Goal: Book appointment/travel/reservation

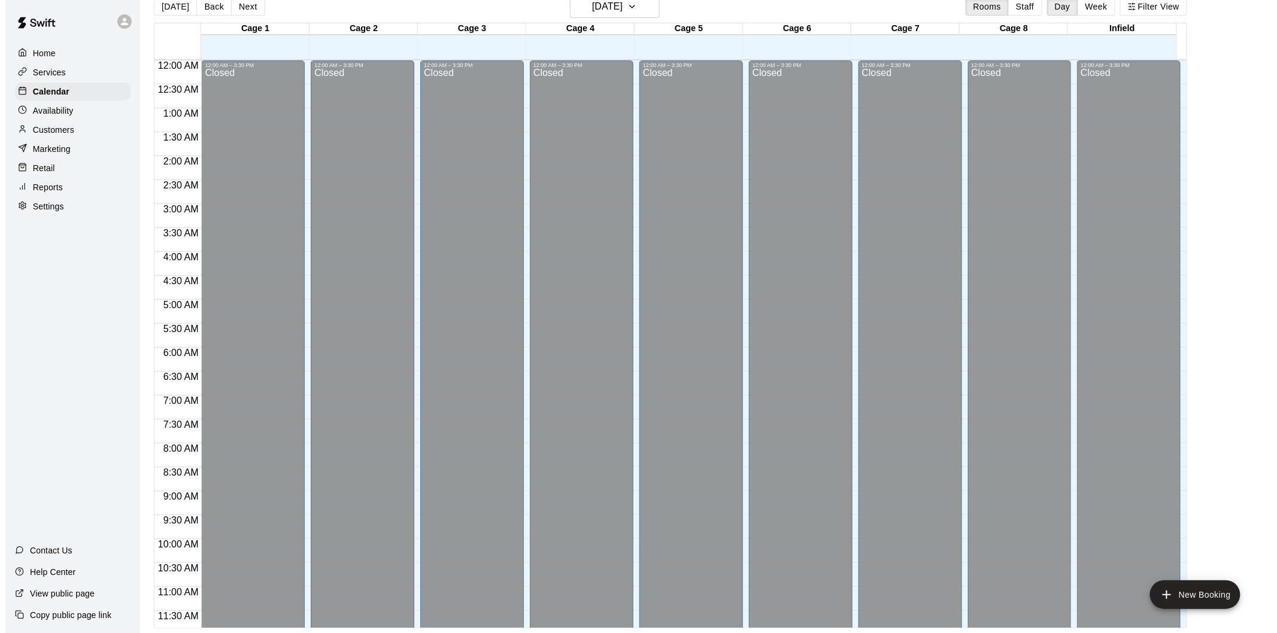
scroll to position [581, 0]
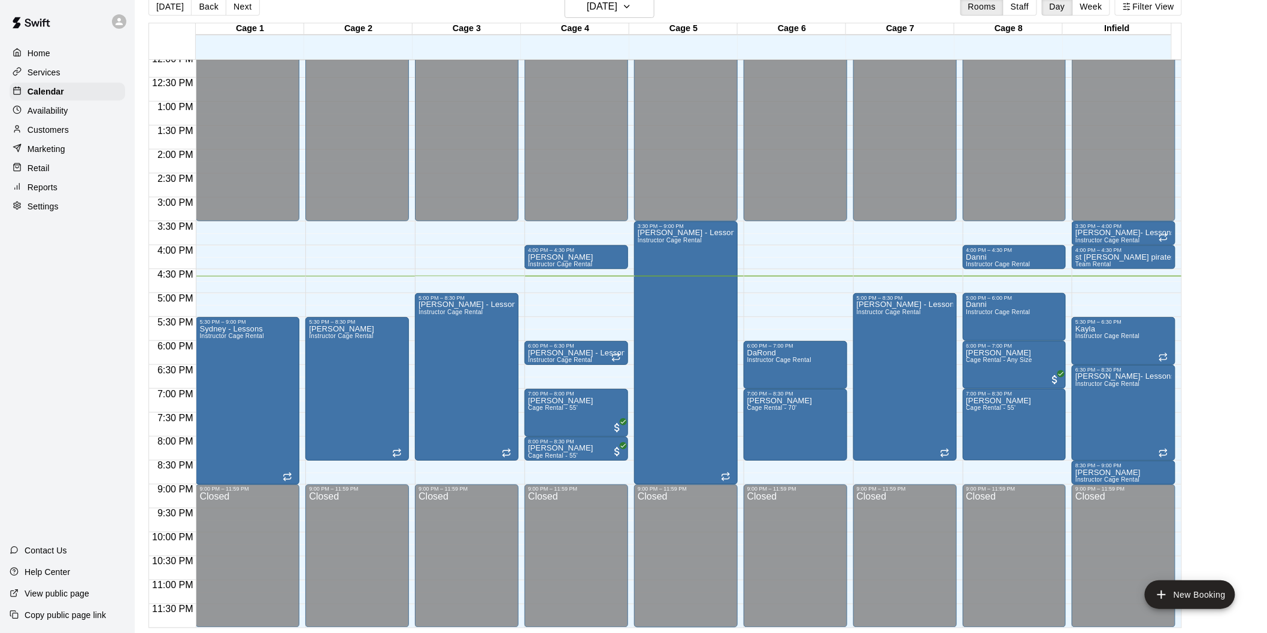
click at [146, 633] on main "[DATE] Back [DATE][DATE] Rooms Staff Day Week Filter View Cage 1 12 Tue Cage 2 …" at bounding box center [701, 307] width 1132 height 653
click at [236, 4] on button "Next" at bounding box center [243, 7] width 34 height 18
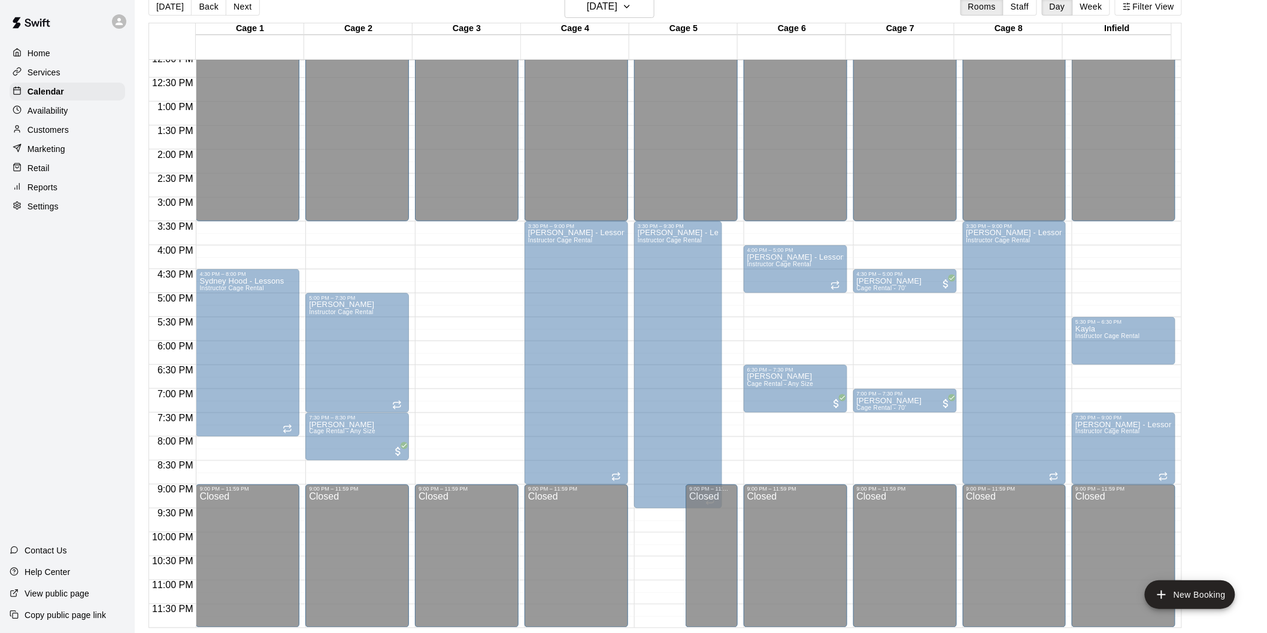
click at [457, 292] on div "12:00 AM – 3:30 PM Closed 5:00 PM – 8:00 PM [PERSON_NAME] Instructor Cage Renta…" at bounding box center [467, 53] width 104 height 1149
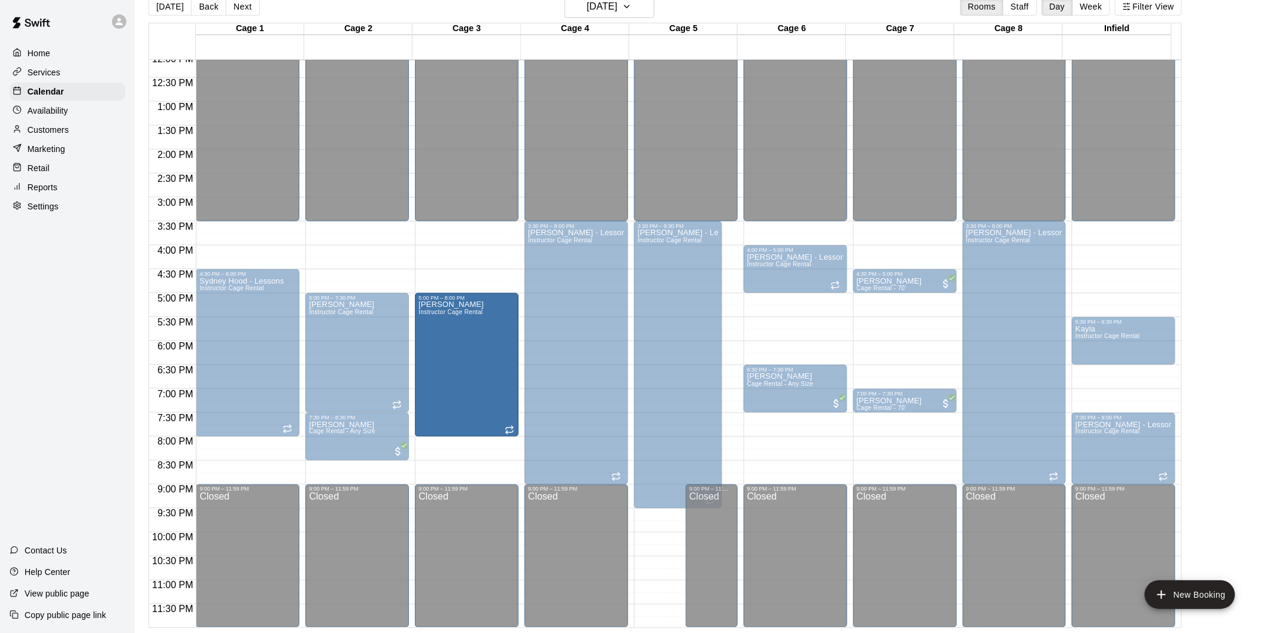
drag, startPoint x: 469, startPoint y: 317, endPoint x: 471, endPoint y: 332, distance: 15.1
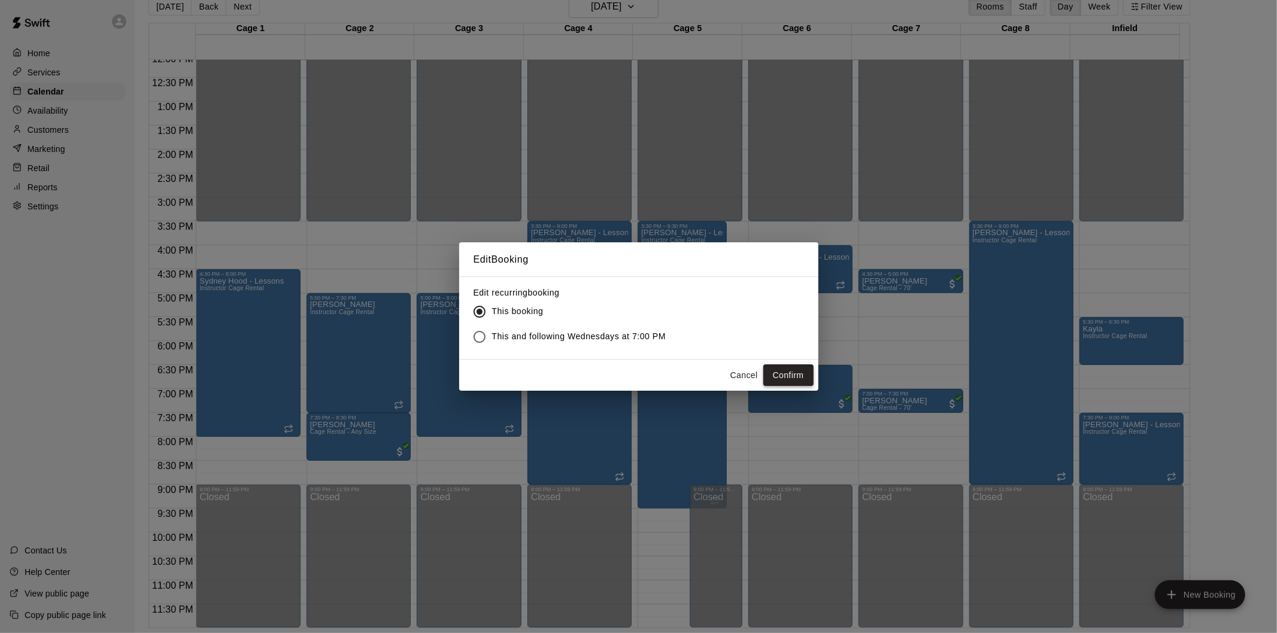
click at [795, 375] on button "Confirm" at bounding box center [788, 376] width 50 height 22
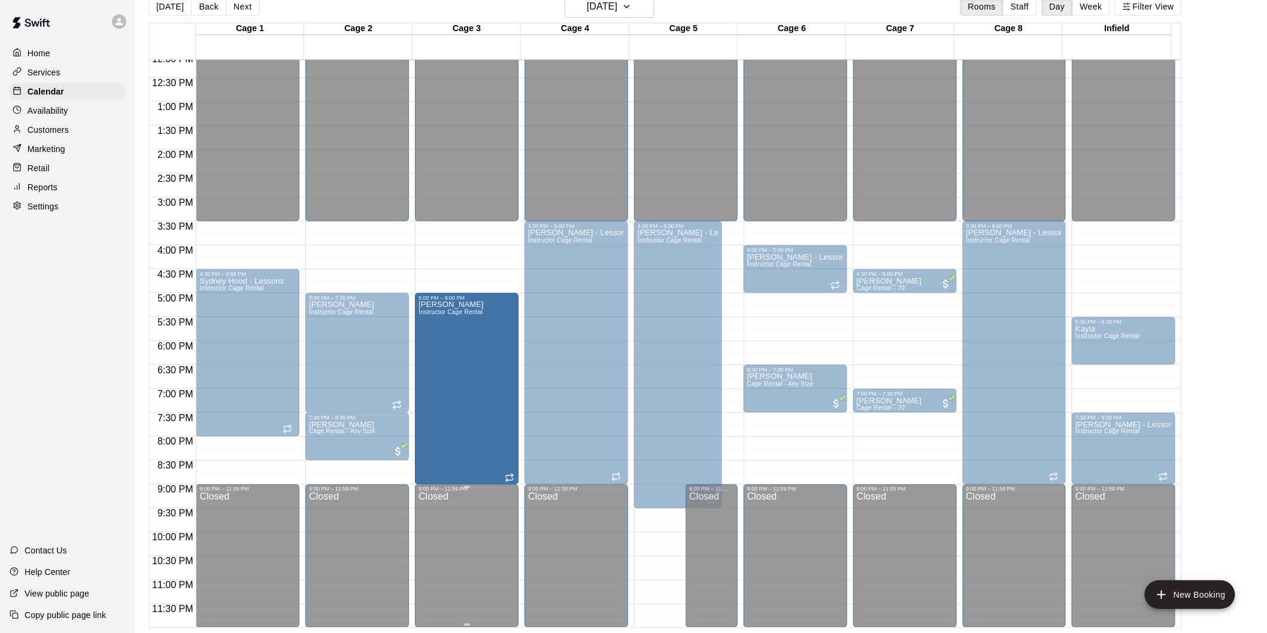
drag, startPoint x: 465, startPoint y: 433, endPoint x: 454, endPoint y: 489, distance: 56.1
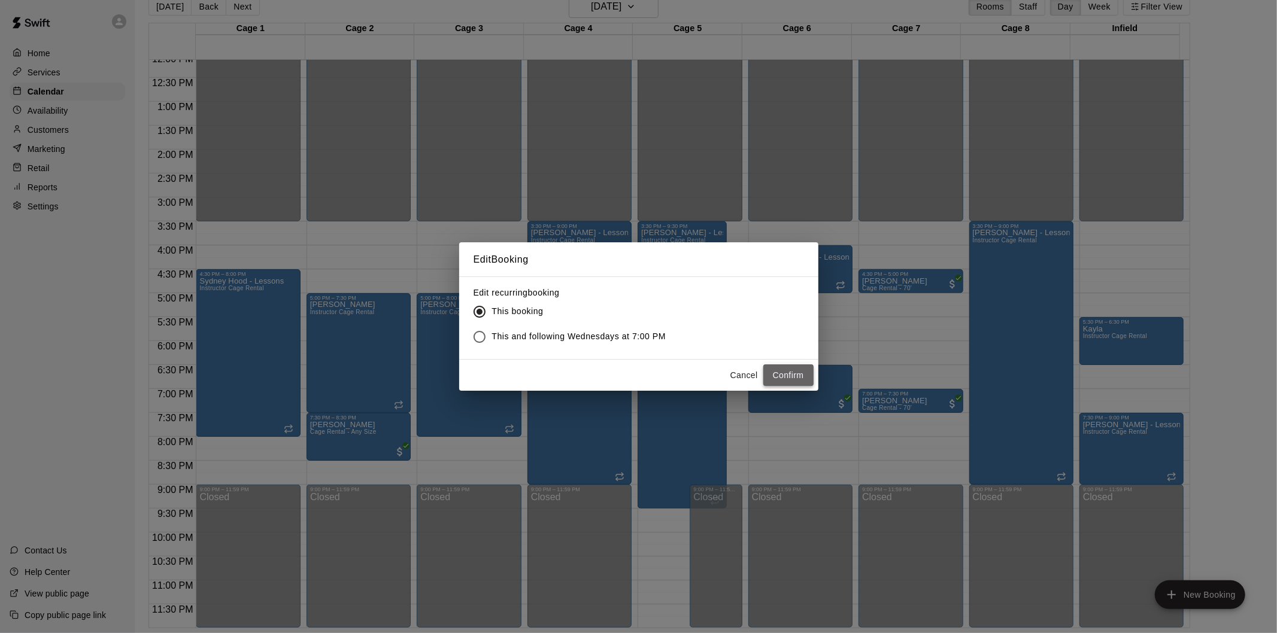
click at [779, 380] on button "Confirm" at bounding box center [788, 376] width 50 height 22
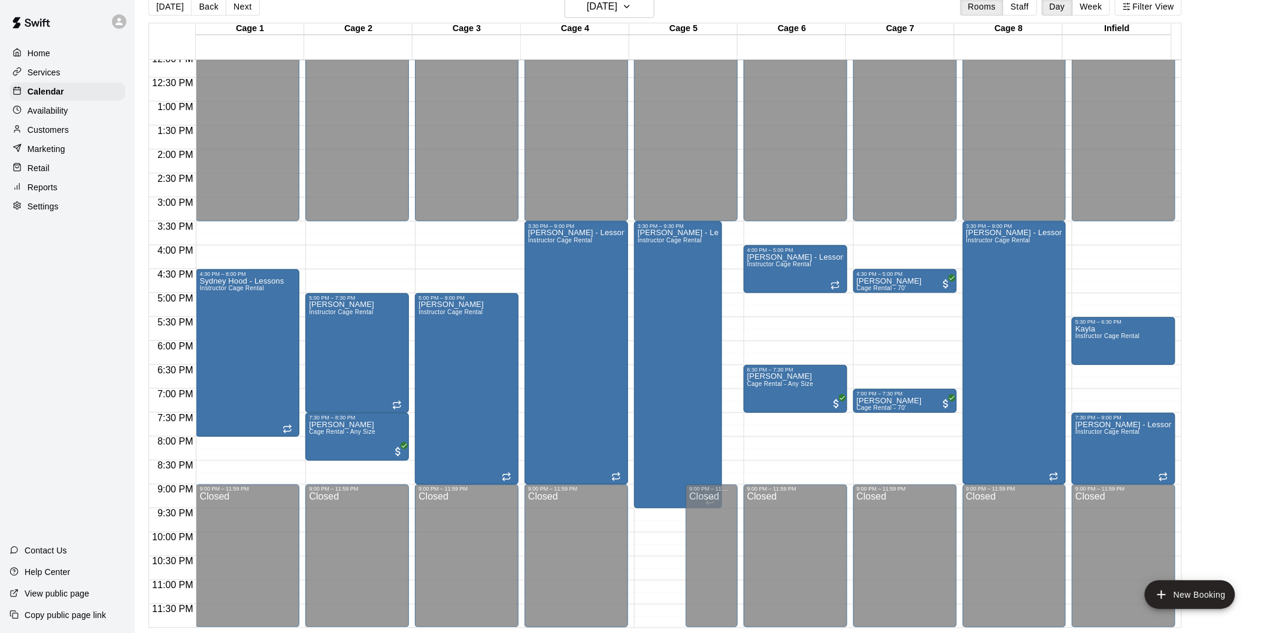
click at [176, 10] on button "[DATE]" at bounding box center [169, 7] width 43 height 18
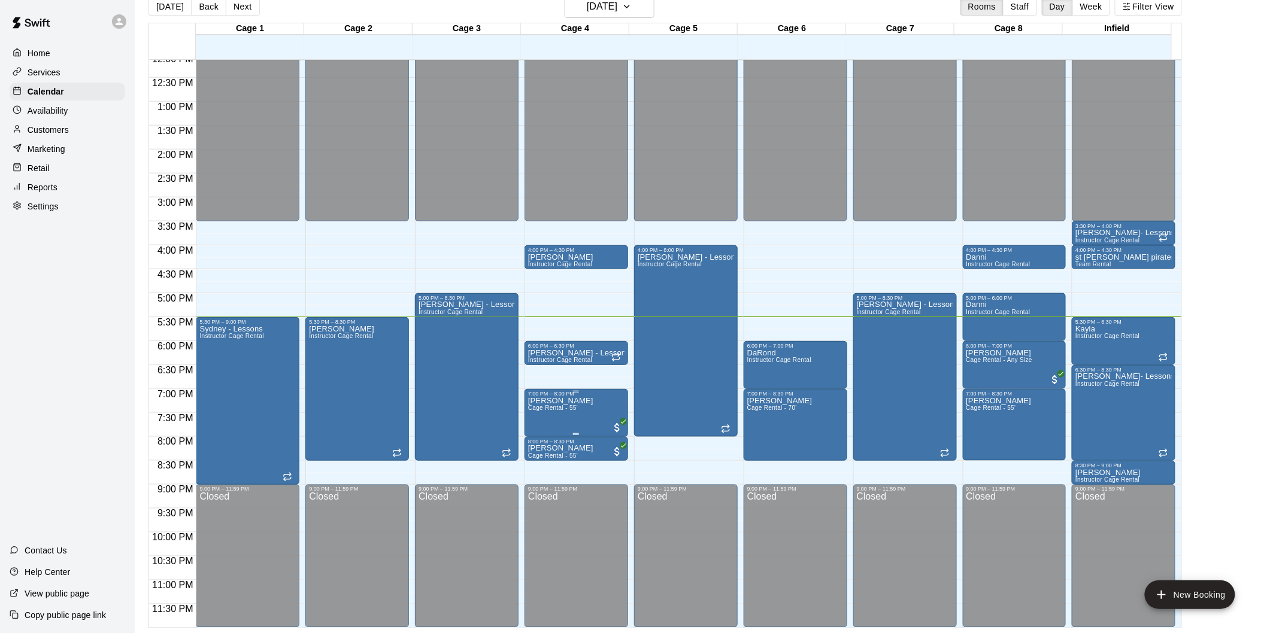
click at [575, 409] on span "Cage Rental - 55'" at bounding box center [553, 408] width 50 height 7
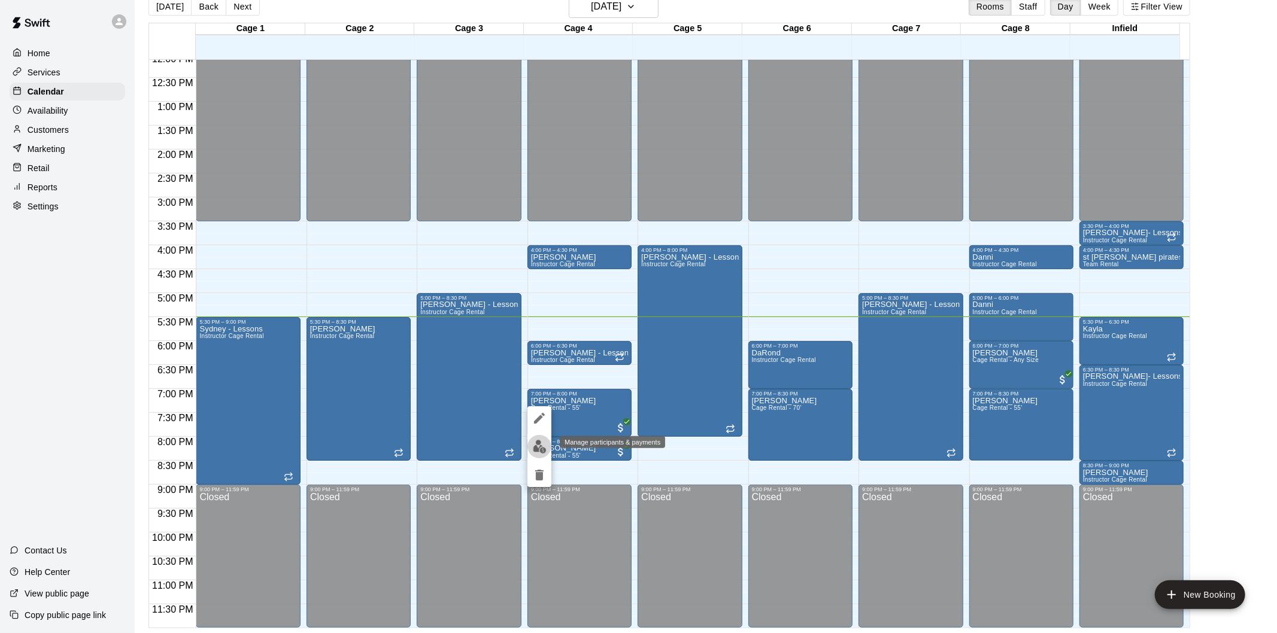
click at [533, 445] on img "edit" at bounding box center [540, 447] width 14 height 14
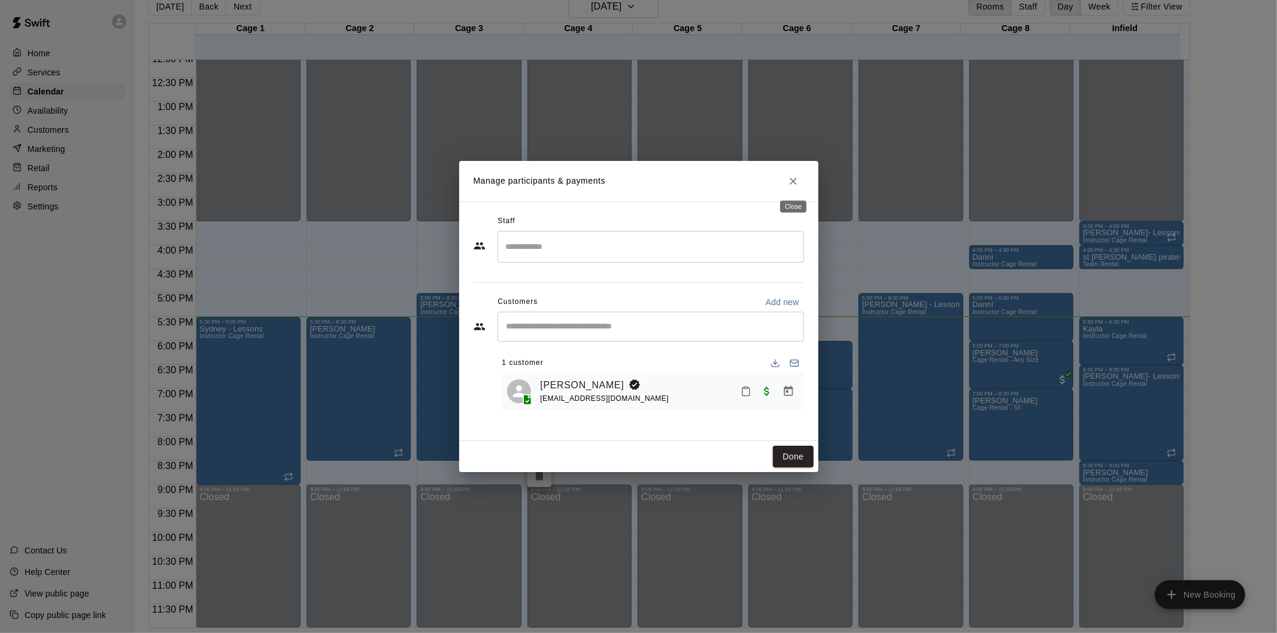
click at [791, 177] on icon "Close" at bounding box center [793, 181] width 12 height 12
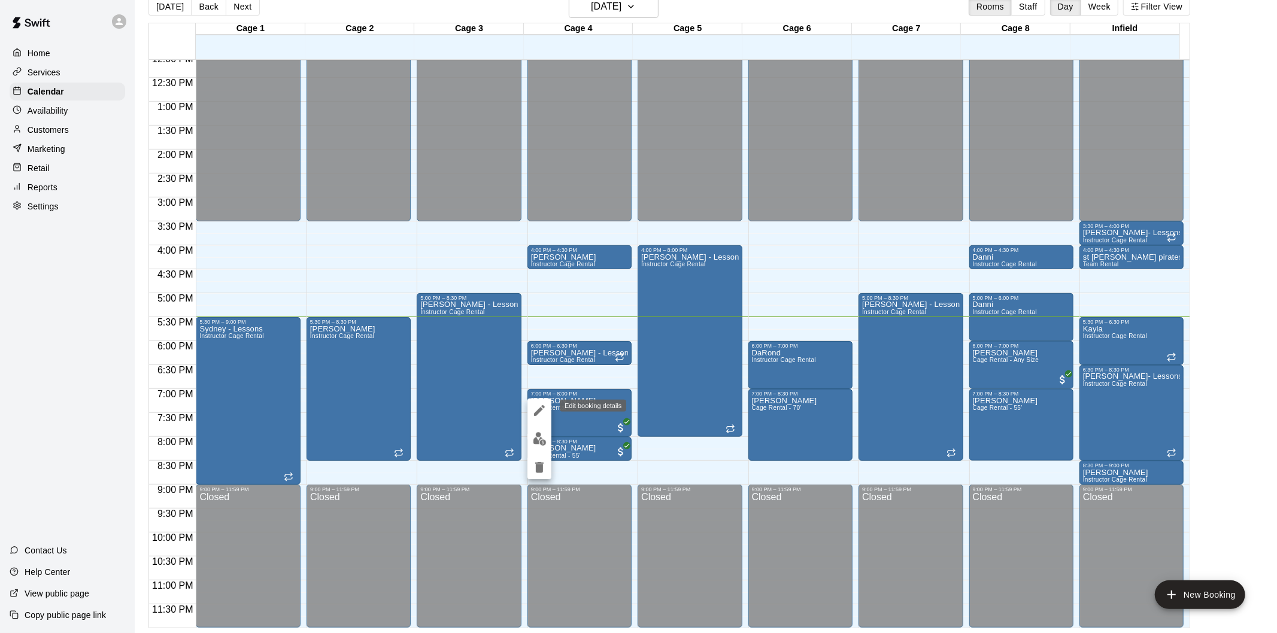
click at [544, 408] on icon "edit" at bounding box center [539, 411] width 14 height 14
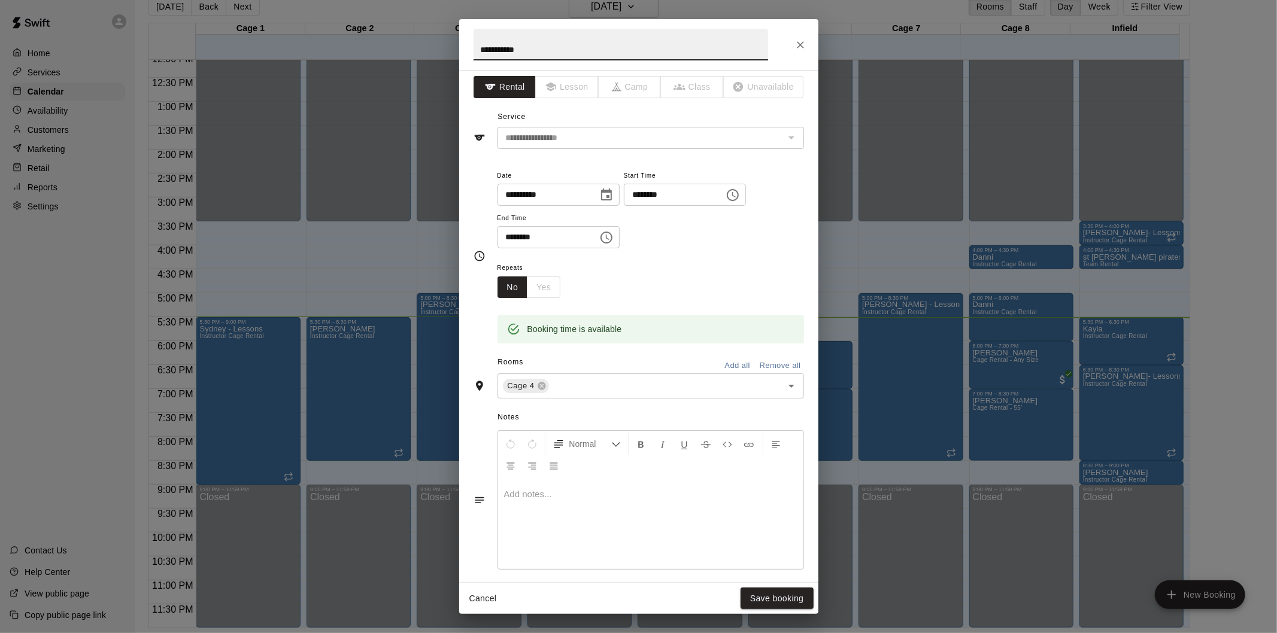
scroll to position [0, 0]
click at [798, 46] on icon "Close" at bounding box center [800, 44] width 7 height 7
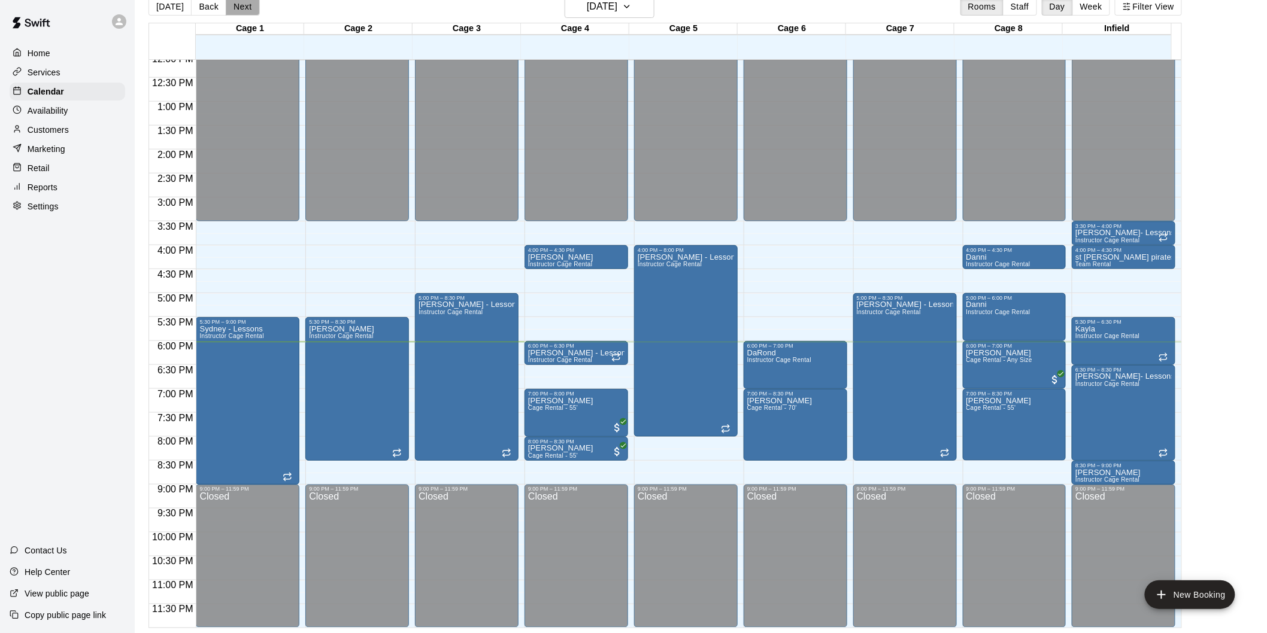
click at [234, 4] on button "Next" at bounding box center [243, 7] width 34 height 18
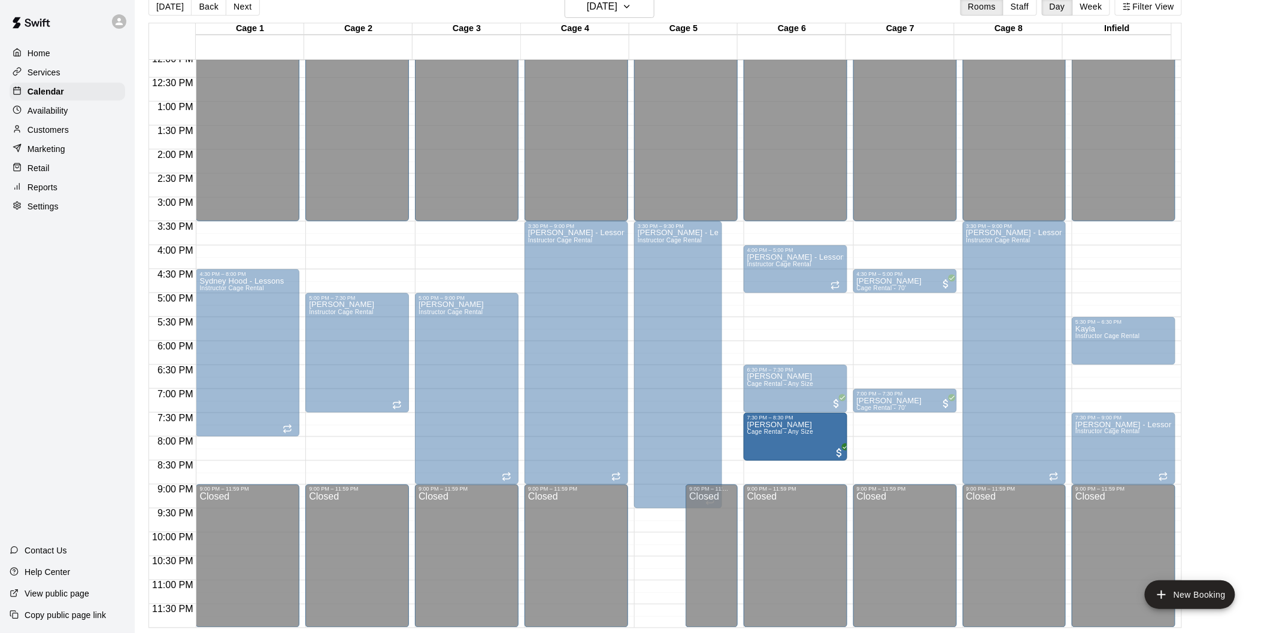
drag, startPoint x: 364, startPoint y: 433, endPoint x: 813, endPoint y: 441, distance: 449.1
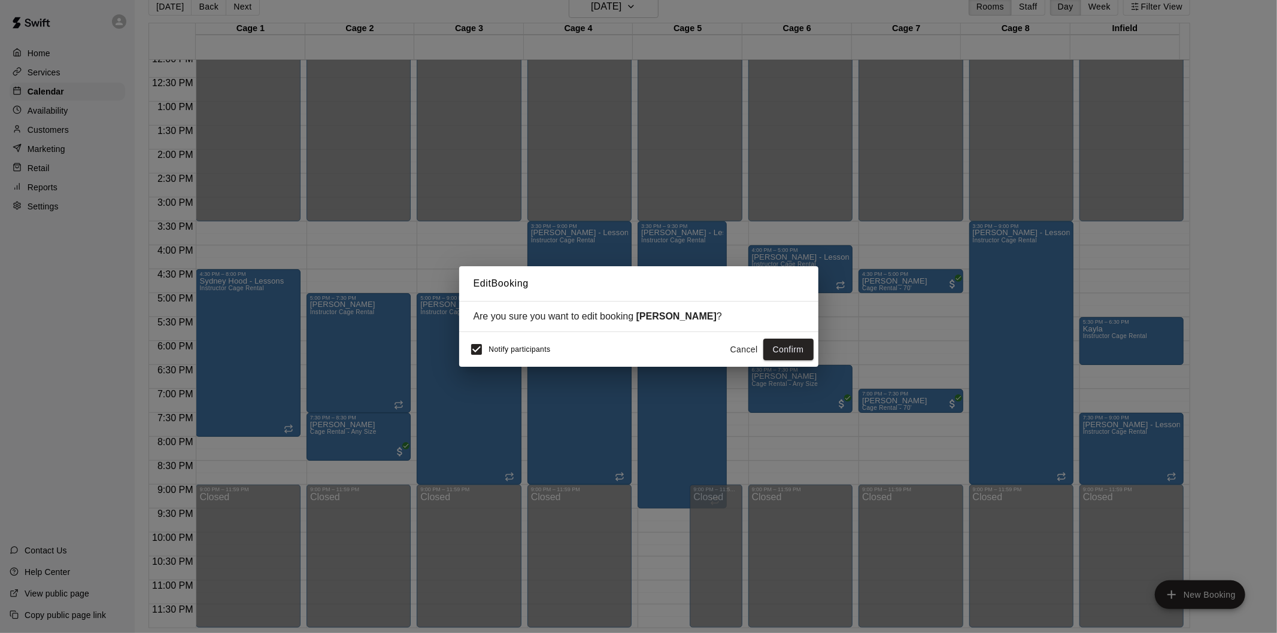
click at [792, 348] on button "Confirm" at bounding box center [788, 350] width 50 height 22
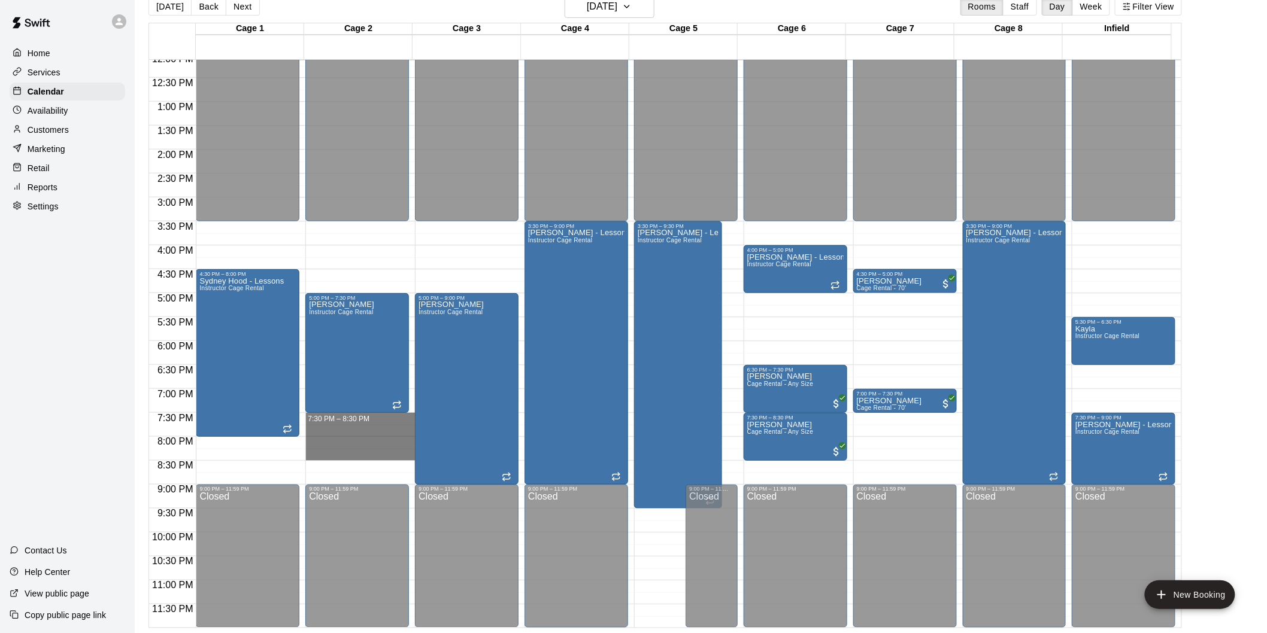
drag, startPoint x: 341, startPoint y: 419, endPoint x: 338, endPoint y: 458, distance: 39.1
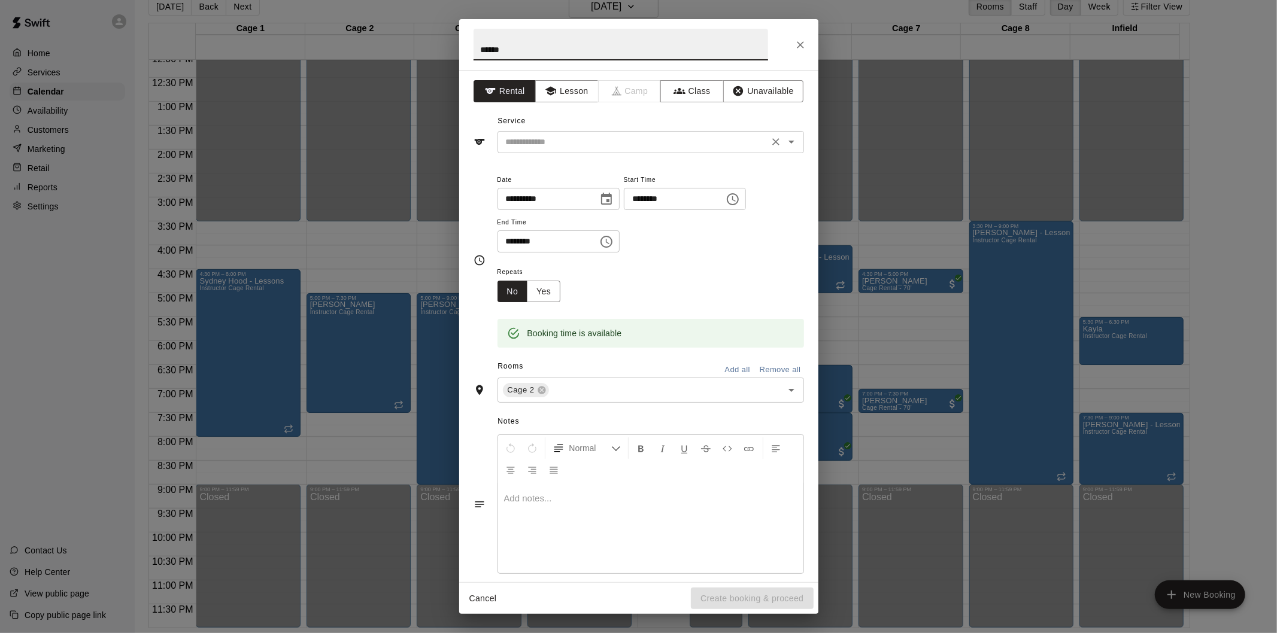
type input "******"
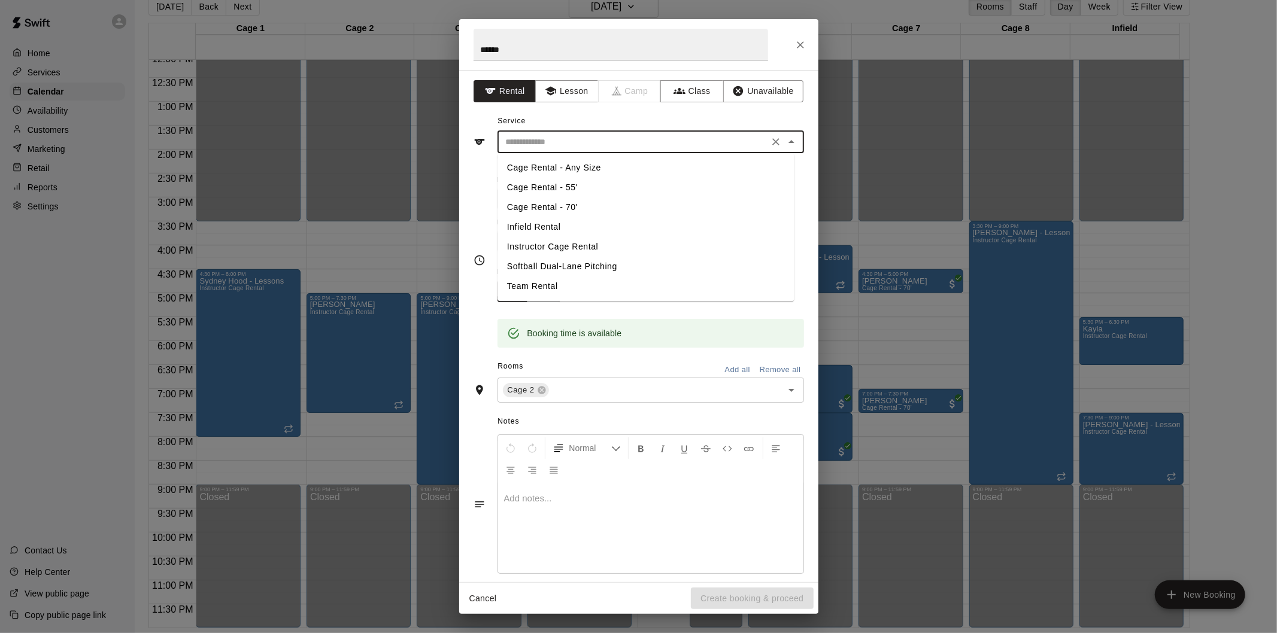
click at [663, 139] on input "text" at bounding box center [633, 142] width 264 height 15
click at [566, 183] on li "Cage Rental - 55'" at bounding box center [646, 188] width 296 height 20
type input "**********"
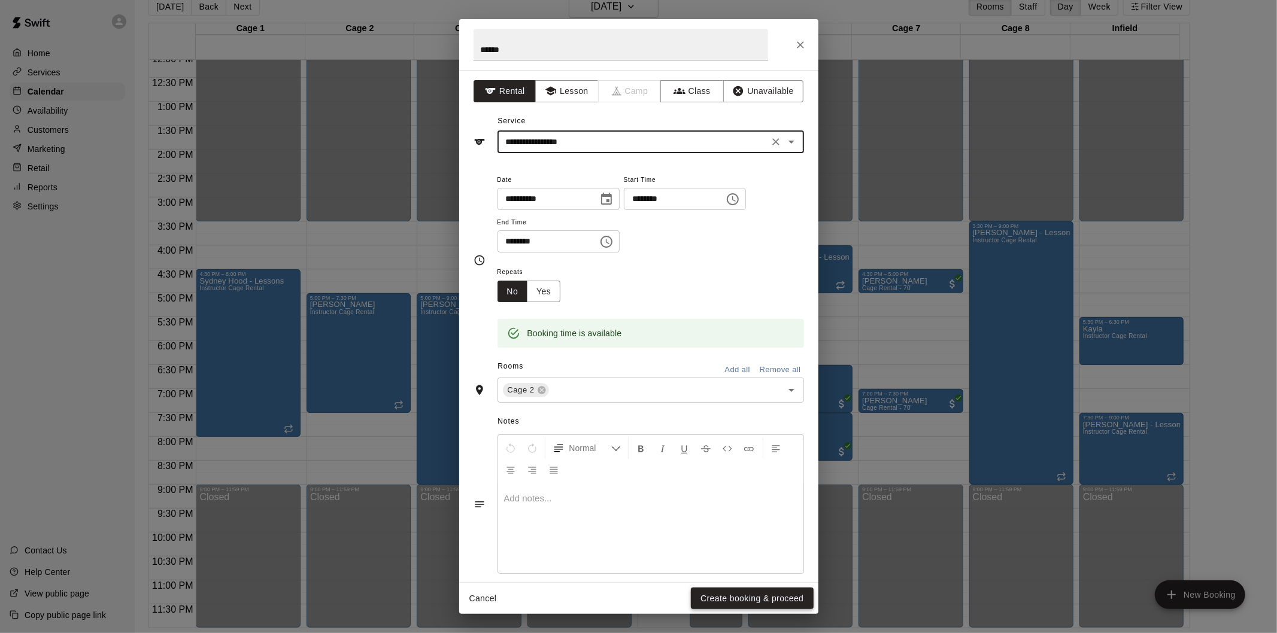
scroll to position [14, 0]
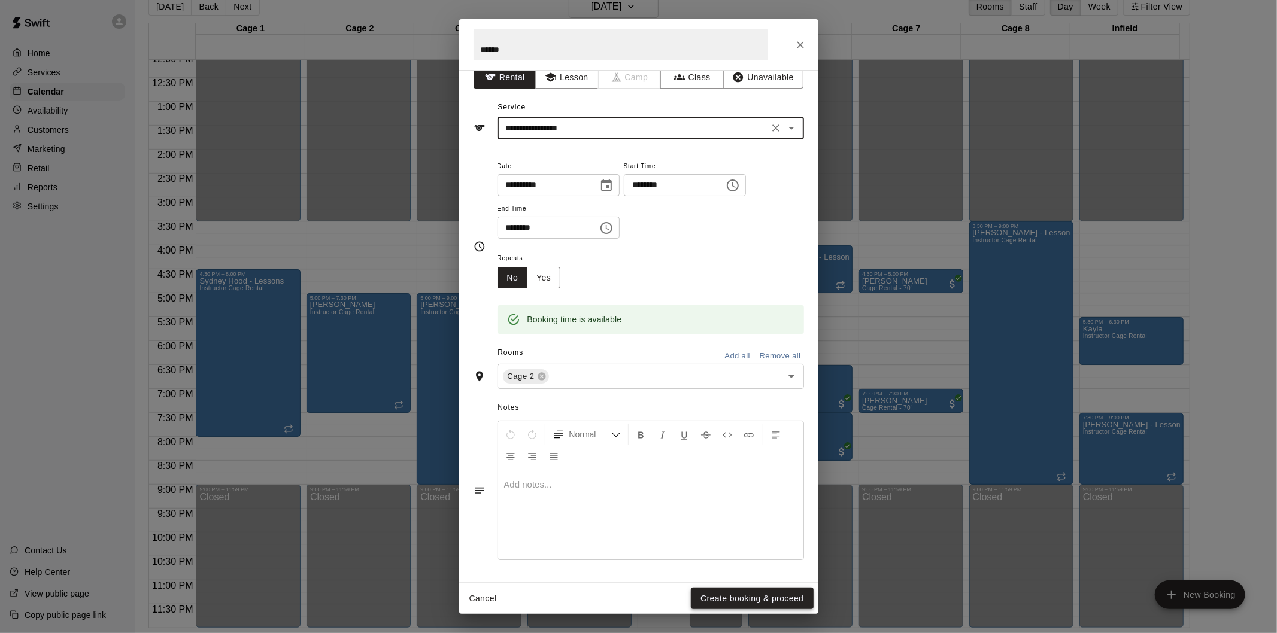
click at [747, 594] on button "Create booking & proceed" at bounding box center [752, 599] width 122 height 22
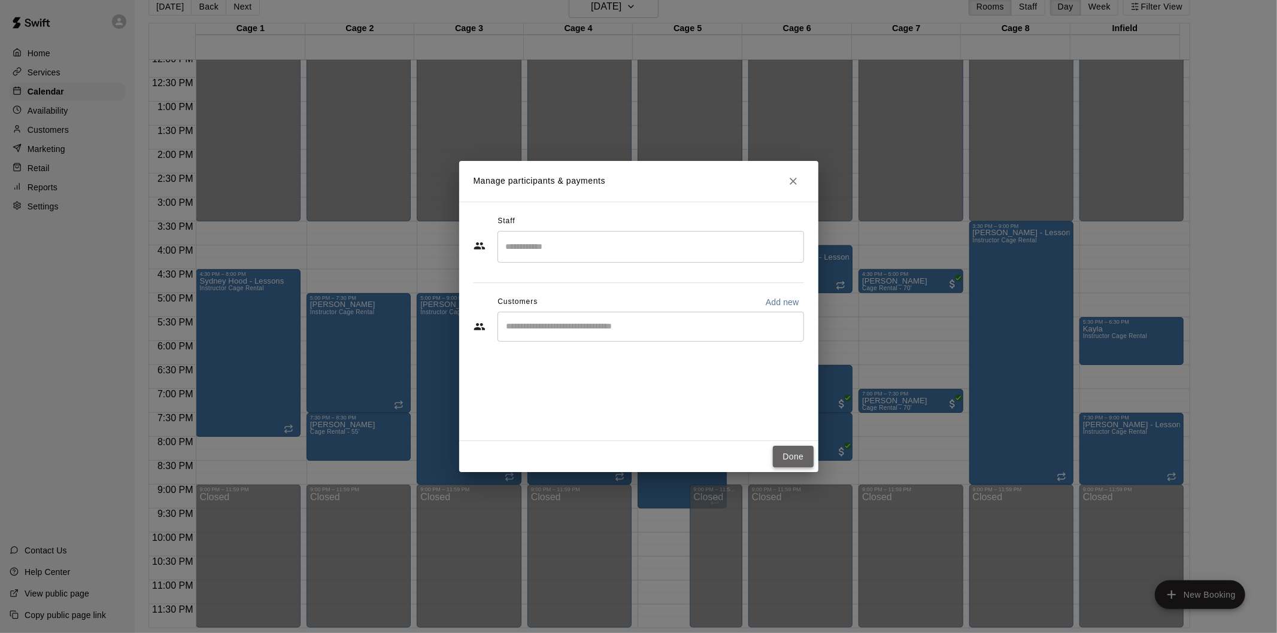
click at [797, 448] on button "Done" at bounding box center [793, 457] width 40 height 22
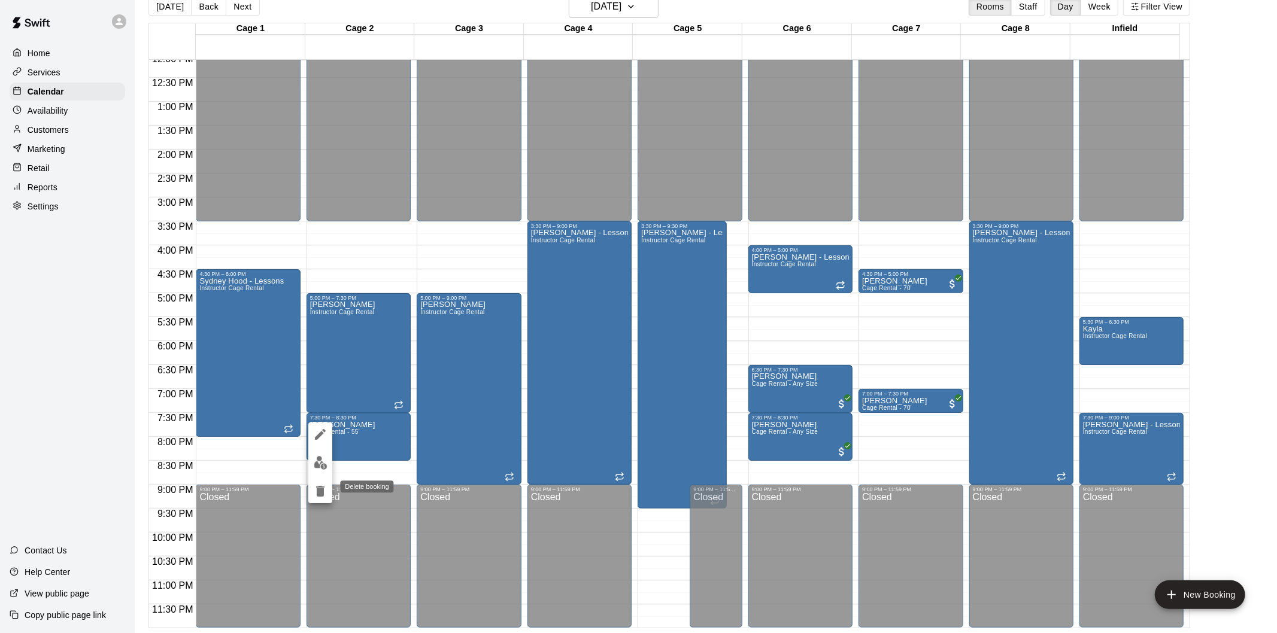
click at [323, 488] on icon "delete" at bounding box center [320, 491] width 14 height 14
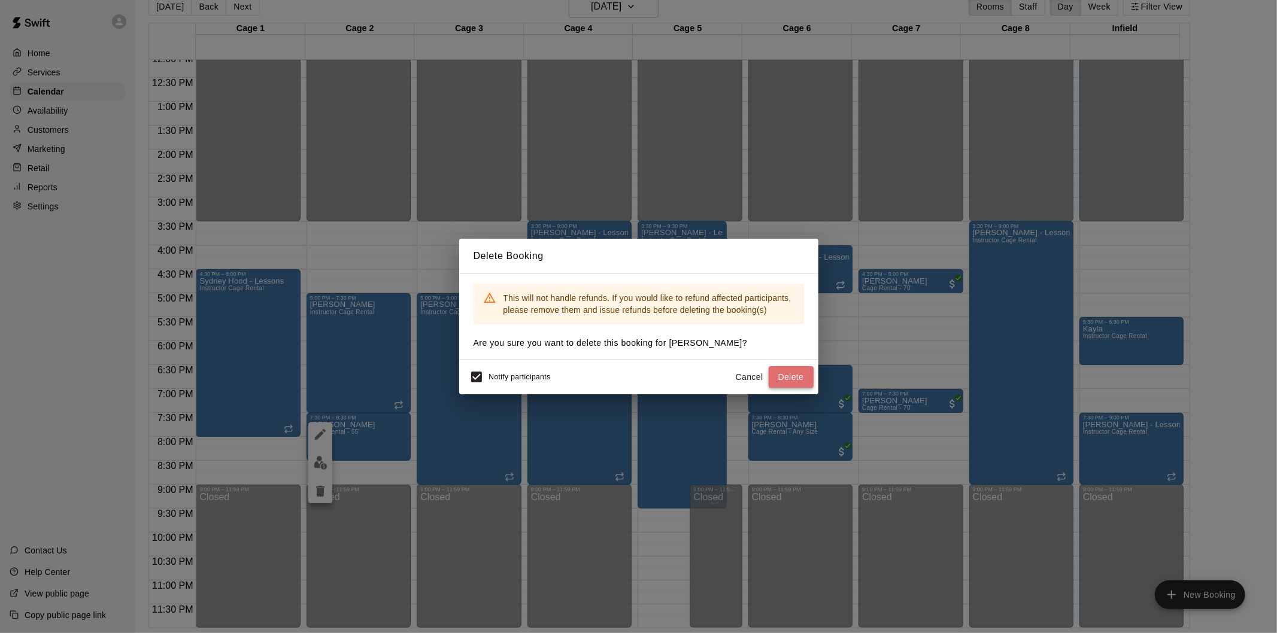
click at [788, 374] on button "Delete" at bounding box center [791, 377] width 45 height 22
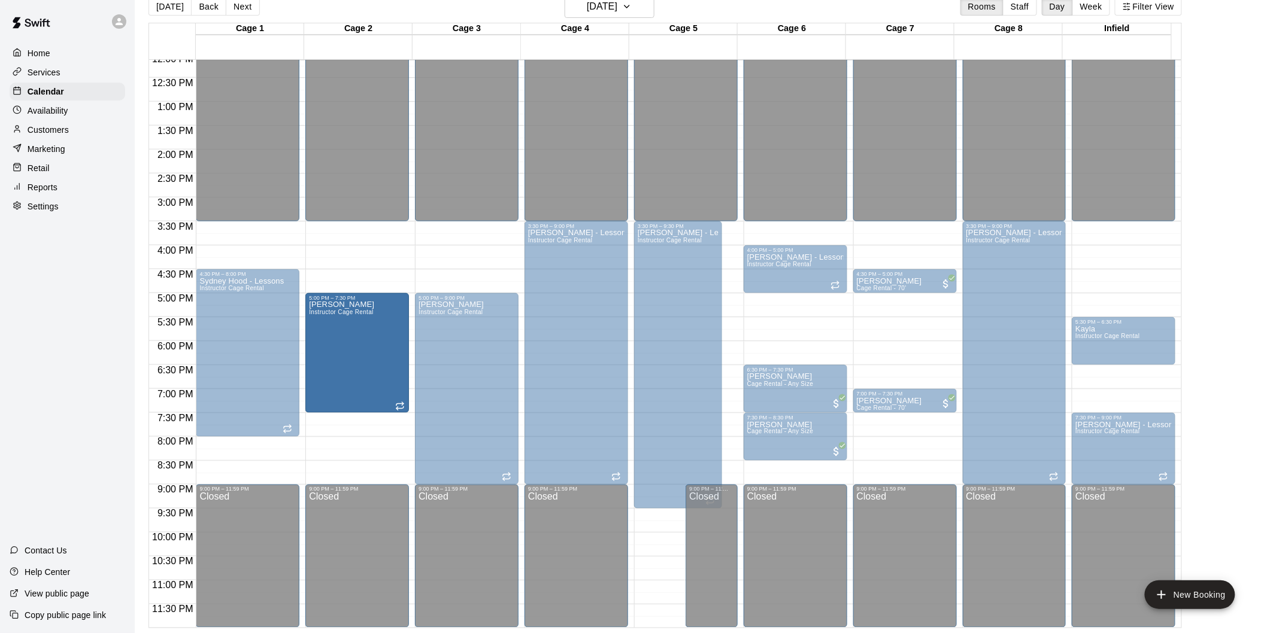
drag, startPoint x: 356, startPoint y: 408, endPoint x: 363, endPoint y: 414, distance: 9.4
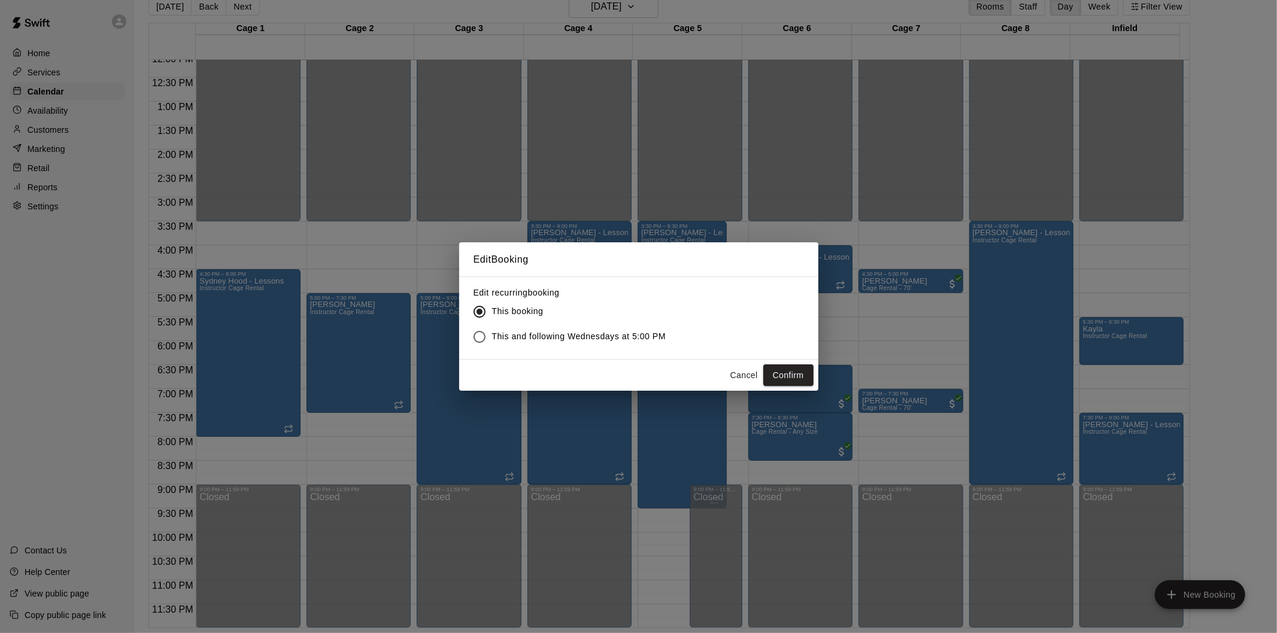
click at [750, 378] on button "Cancel" at bounding box center [744, 376] width 38 height 22
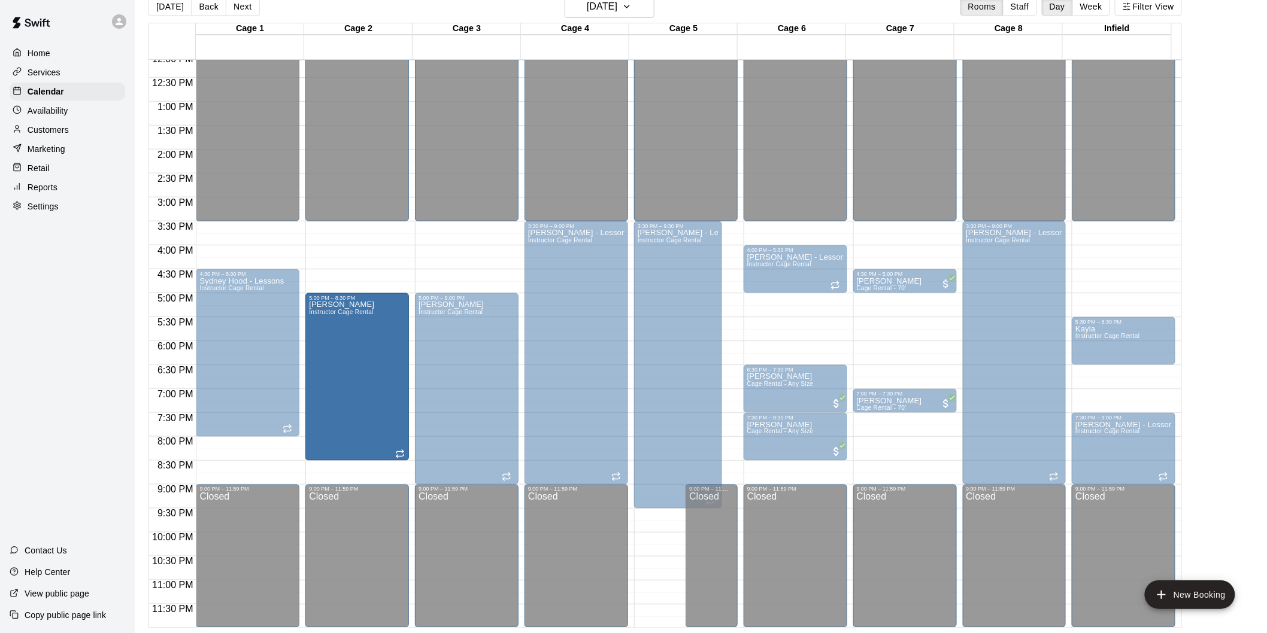
drag, startPoint x: 356, startPoint y: 410, endPoint x: 358, endPoint y: 463, distance: 53.3
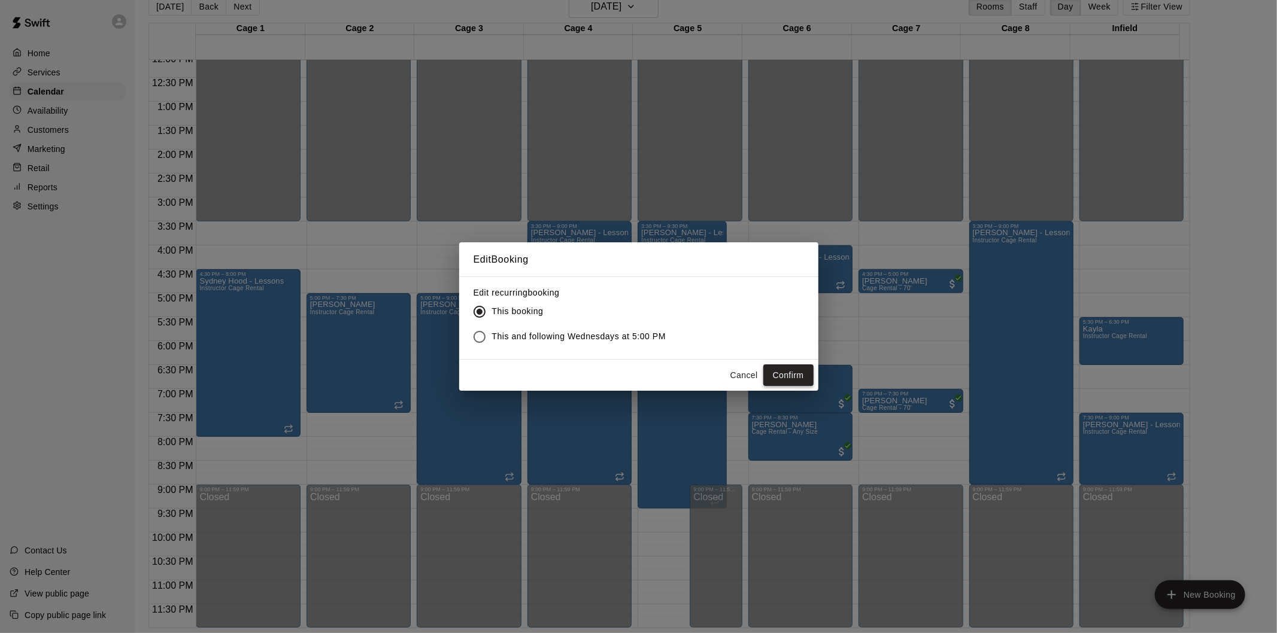
click at [788, 375] on button "Confirm" at bounding box center [788, 376] width 50 height 22
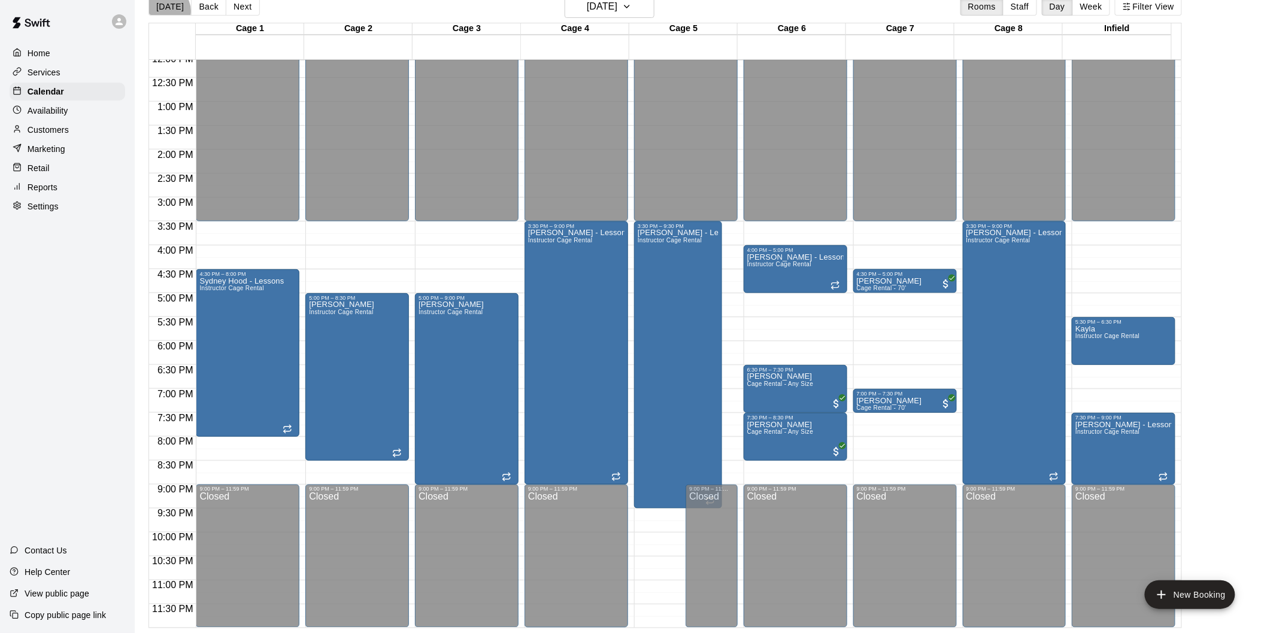
click at [166, 10] on button "[DATE]" at bounding box center [169, 7] width 43 height 18
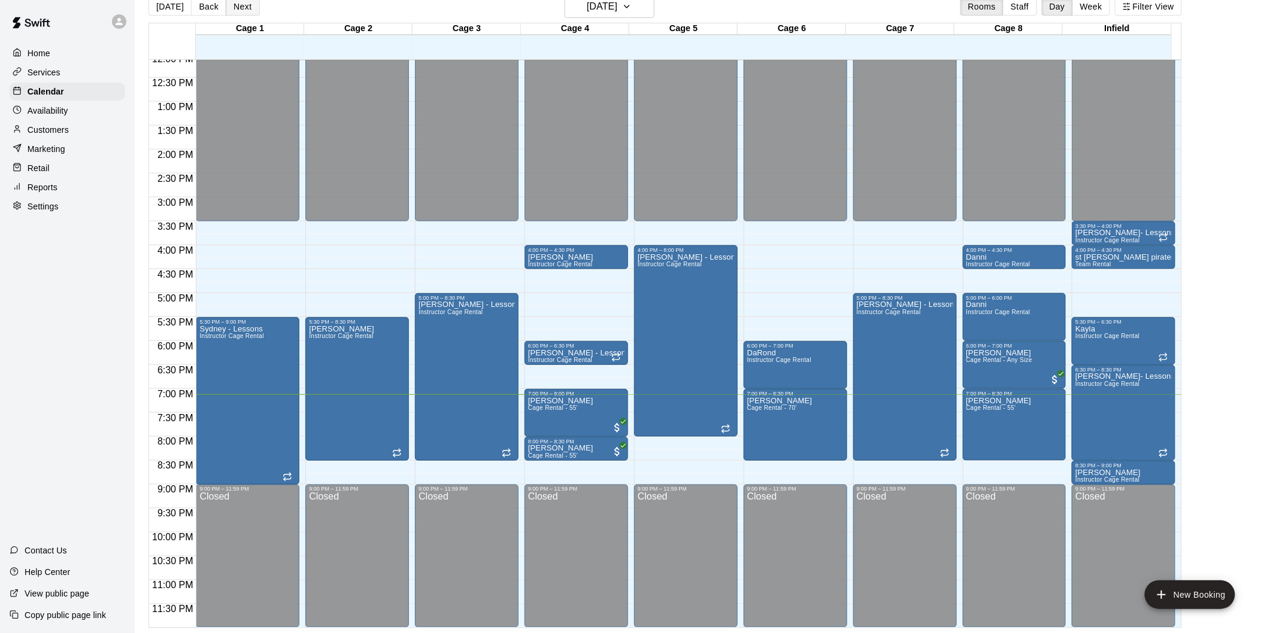
click at [244, 2] on button "Next" at bounding box center [243, 7] width 34 height 18
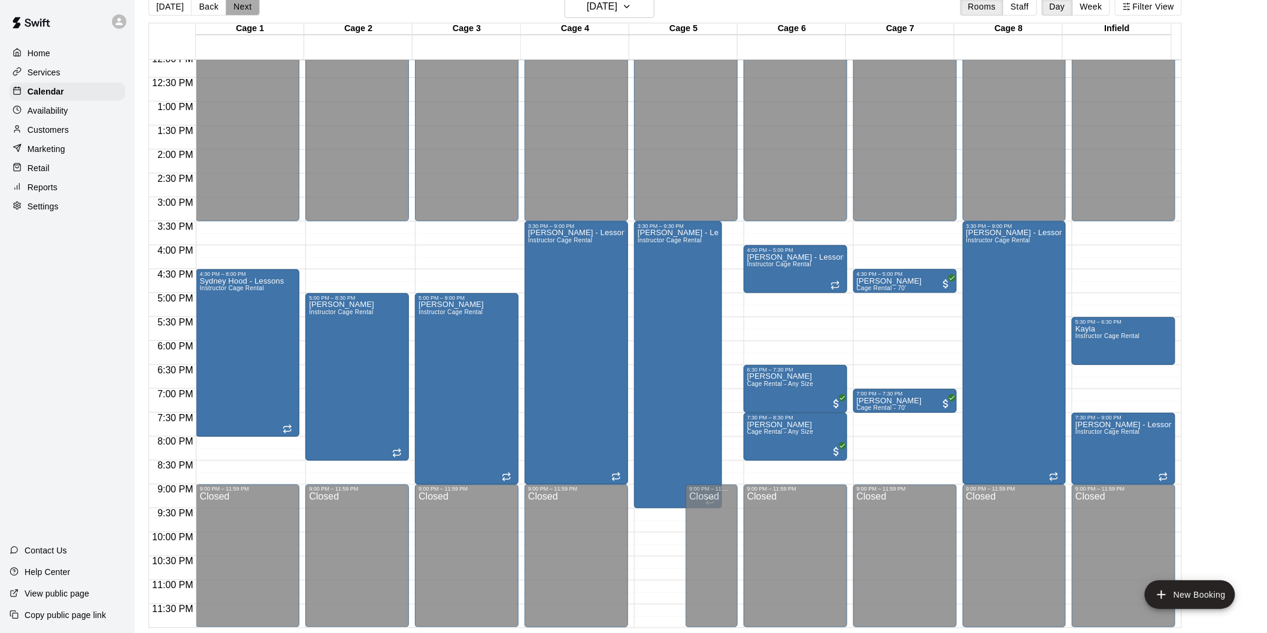
click at [232, 2] on button "Next" at bounding box center [243, 7] width 34 height 18
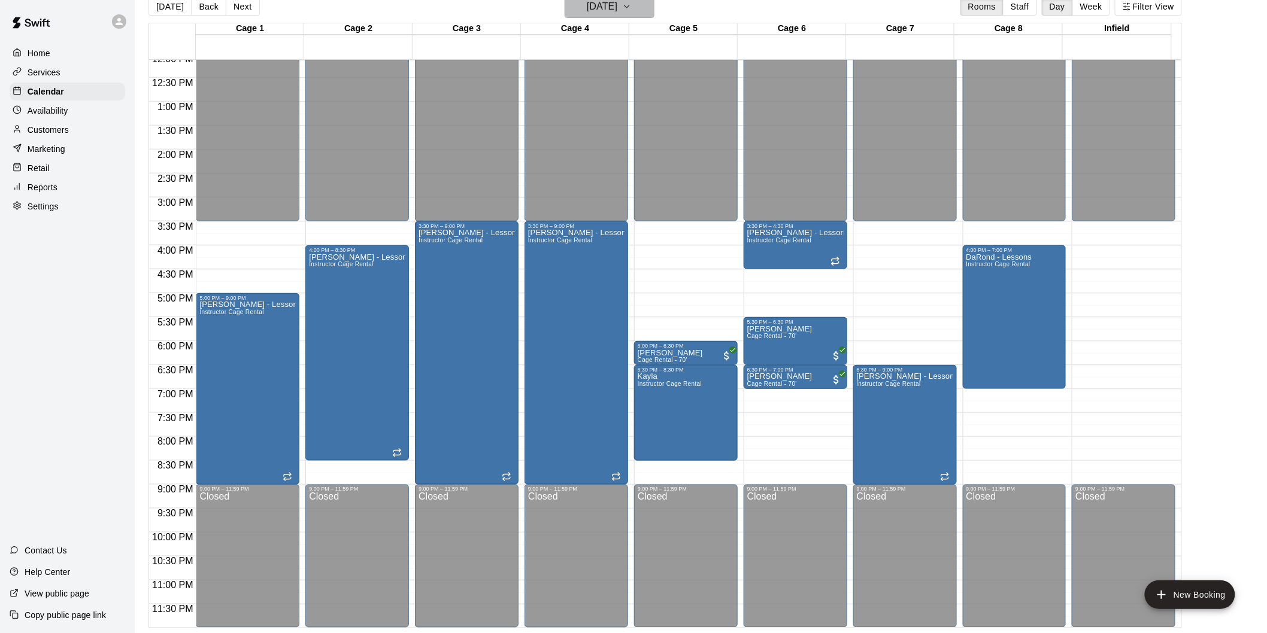
click at [606, 10] on h6 "[DATE]" at bounding box center [602, 6] width 31 height 17
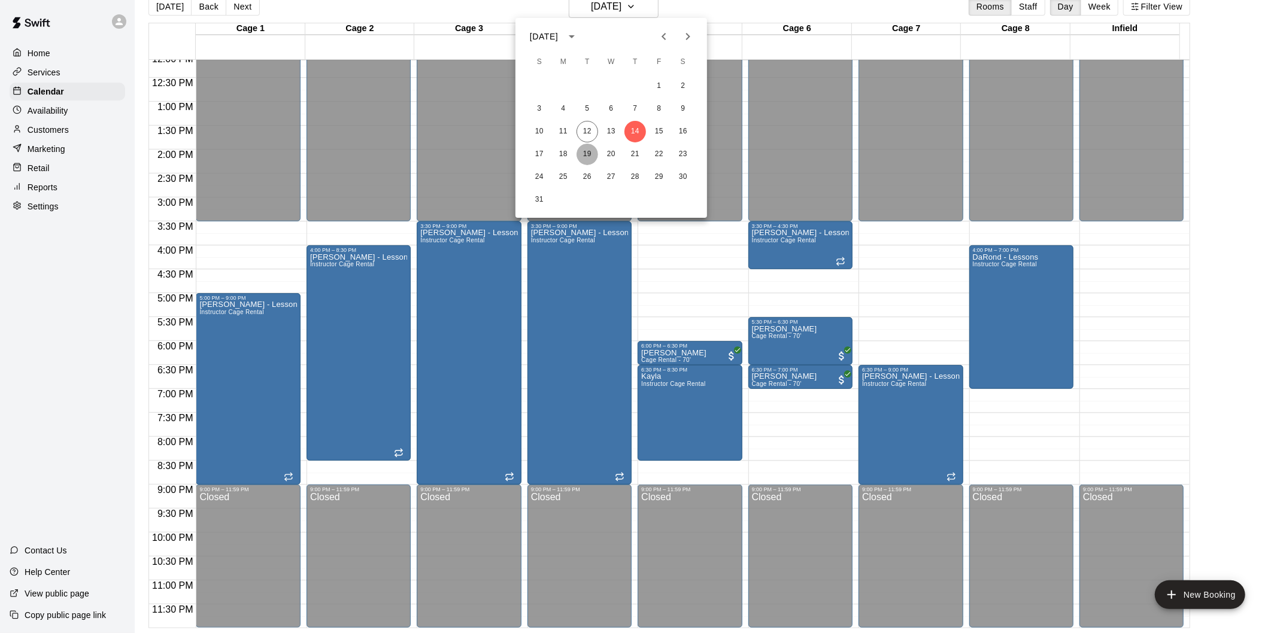
click at [585, 153] on button "19" at bounding box center [588, 155] width 22 height 22
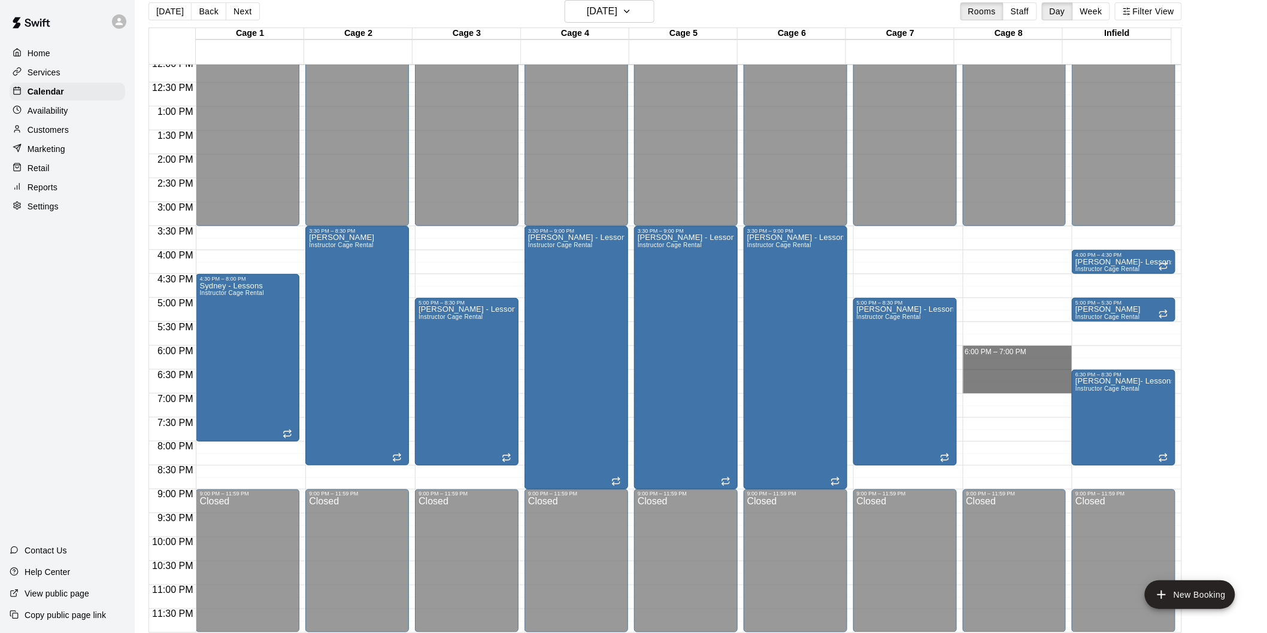
drag, startPoint x: 961, startPoint y: 350, endPoint x: 990, endPoint y: 391, distance: 50.3
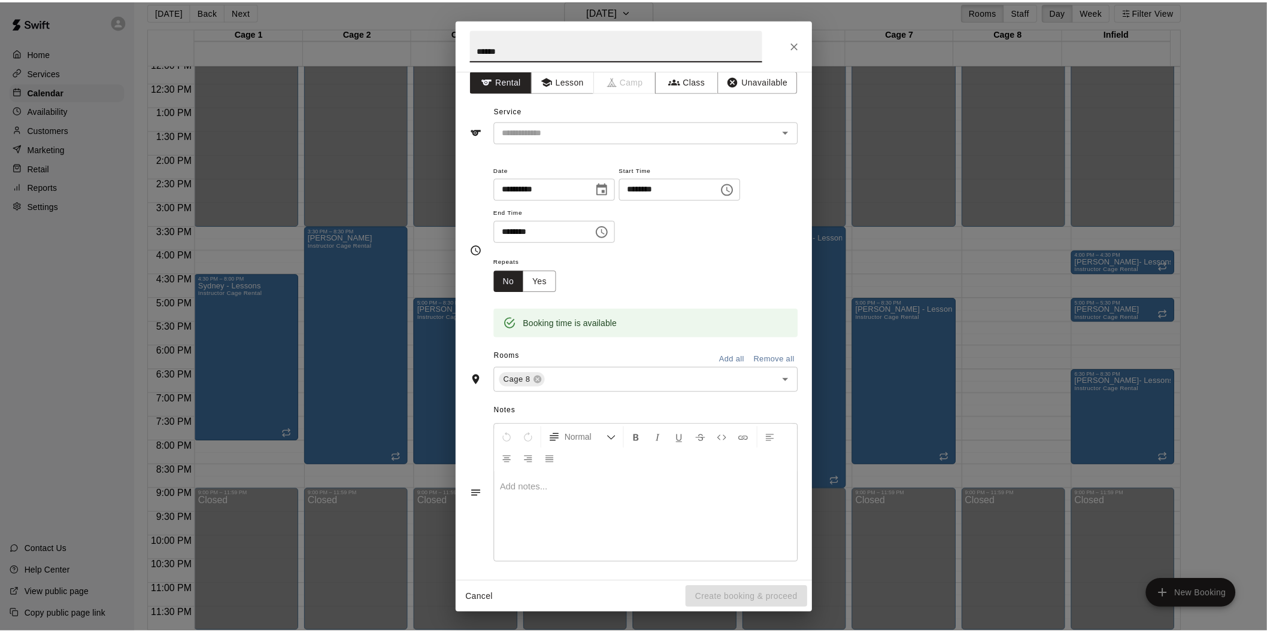
scroll to position [14, 0]
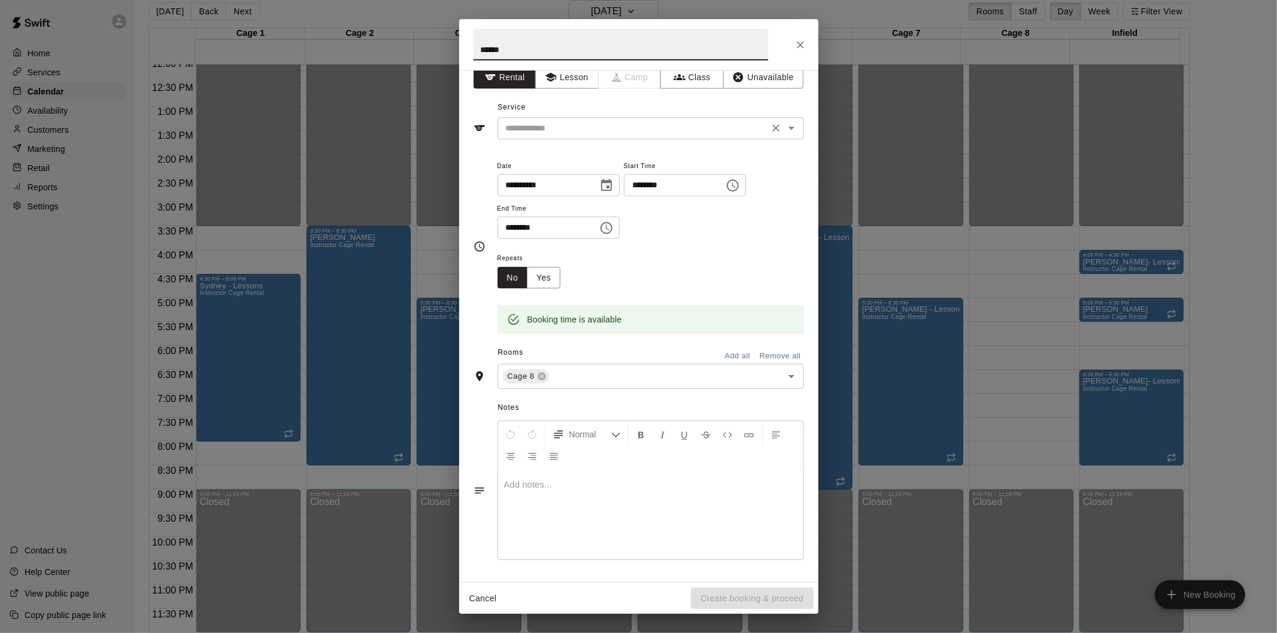
type input "******"
click at [645, 128] on input "text" at bounding box center [633, 128] width 264 height 15
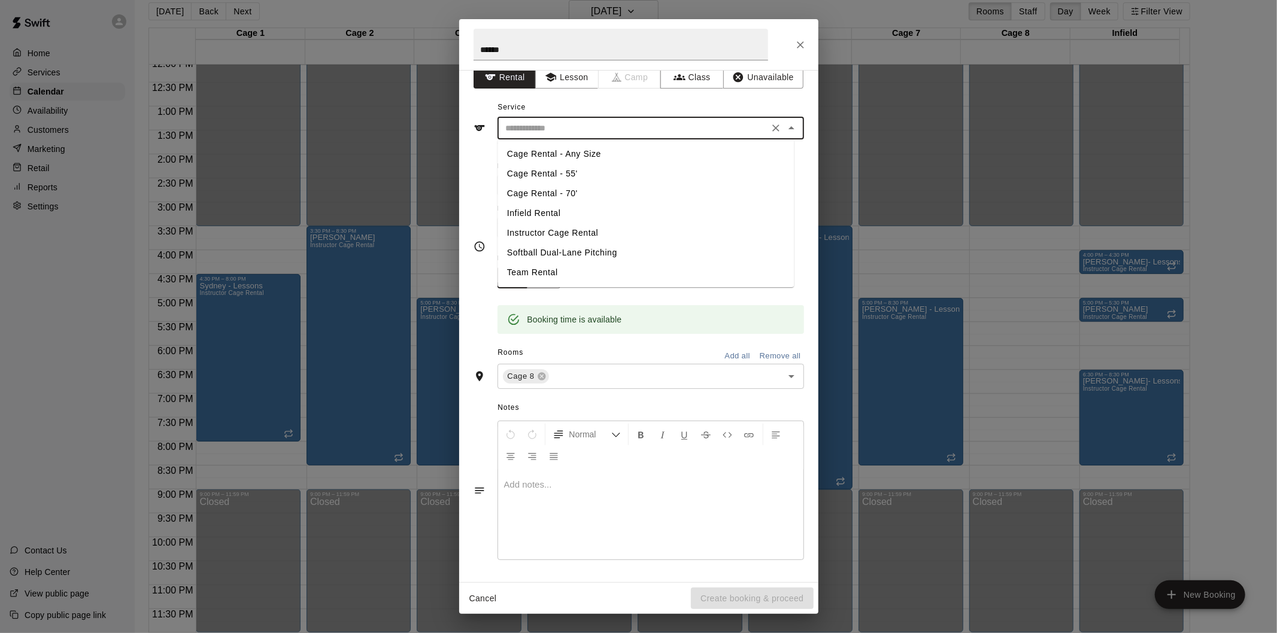
click at [593, 163] on ul "Cage Rental - Any Size Cage Rental - 55' Cage Rental - 70' Infield Rental Instr…" at bounding box center [646, 213] width 296 height 148
click at [588, 172] on li "Cage Rental - 55'" at bounding box center [646, 174] width 296 height 20
type input "**********"
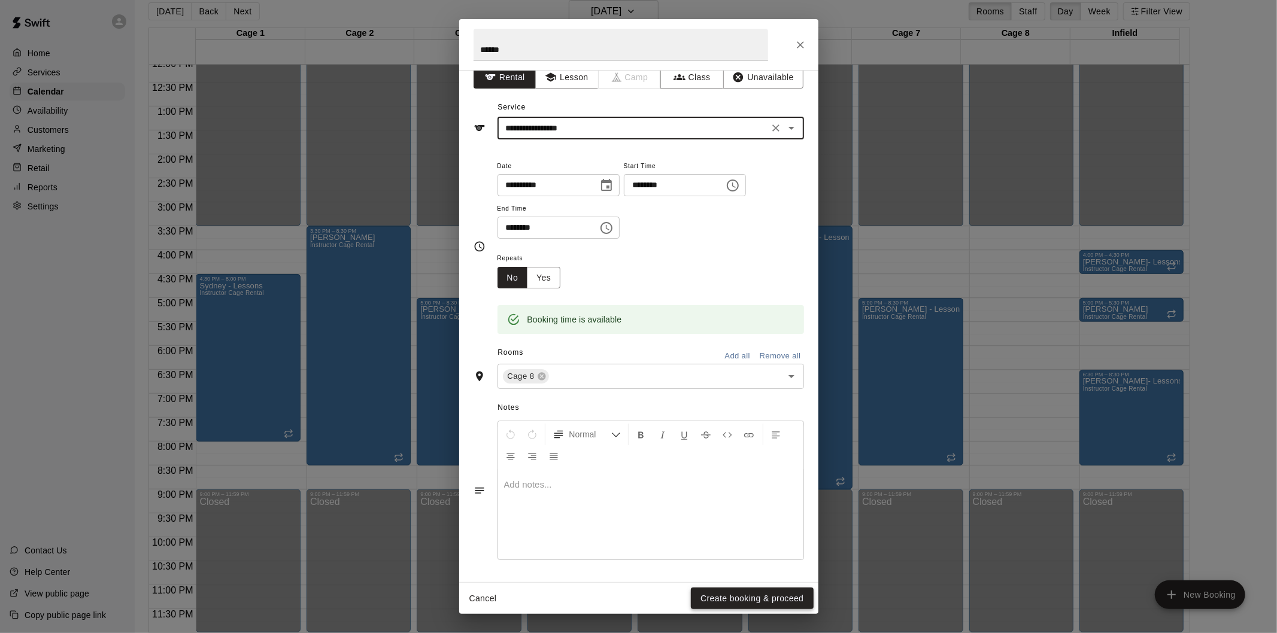
click at [723, 599] on button "Create booking & proceed" at bounding box center [752, 599] width 122 height 22
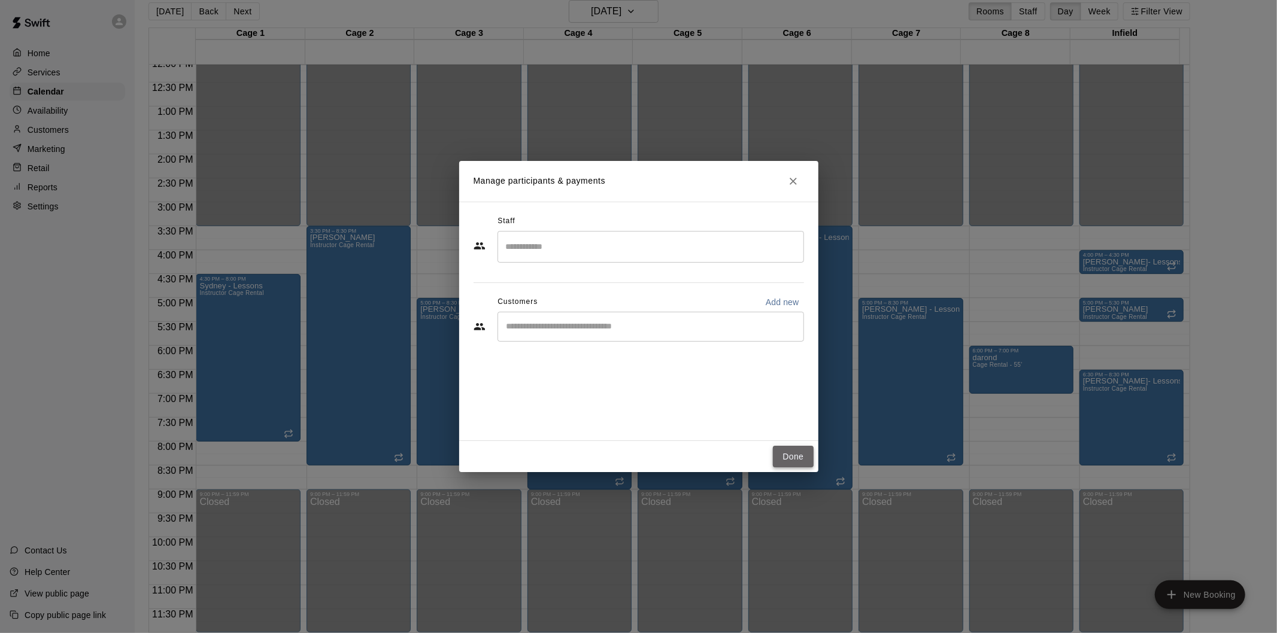
click at [801, 450] on button "Done" at bounding box center [793, 457] width 40 height 22
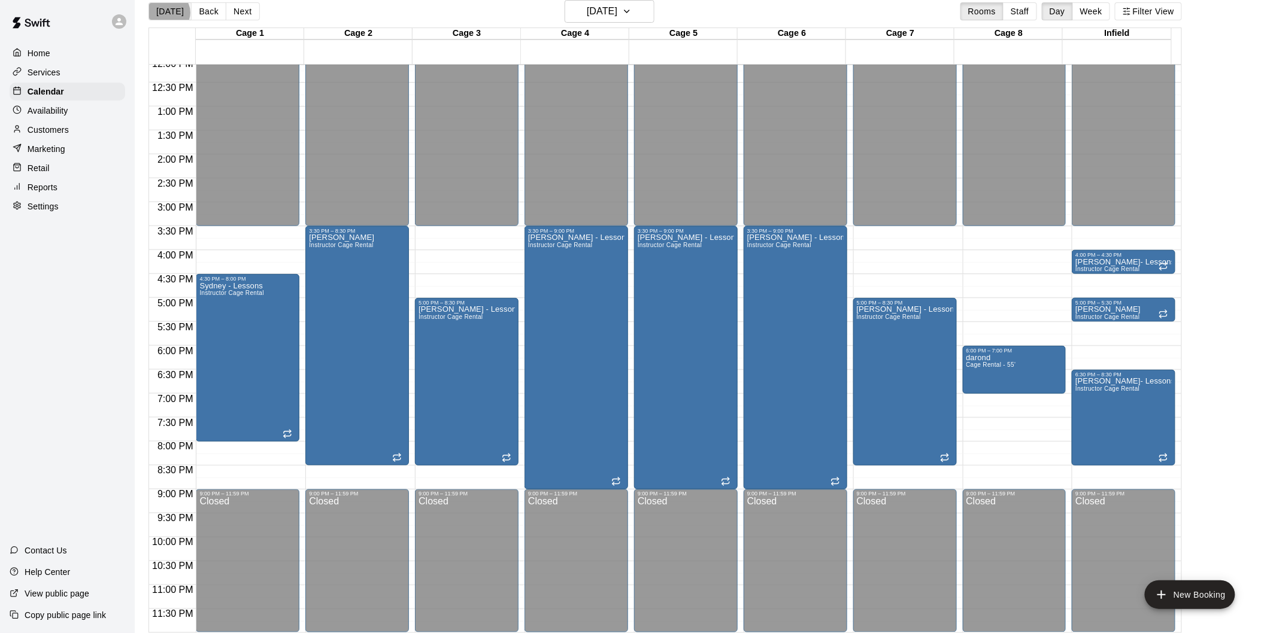
click at [168, 13] on button "[DATE]" at bounding box center [169, 11] width 43 height 18
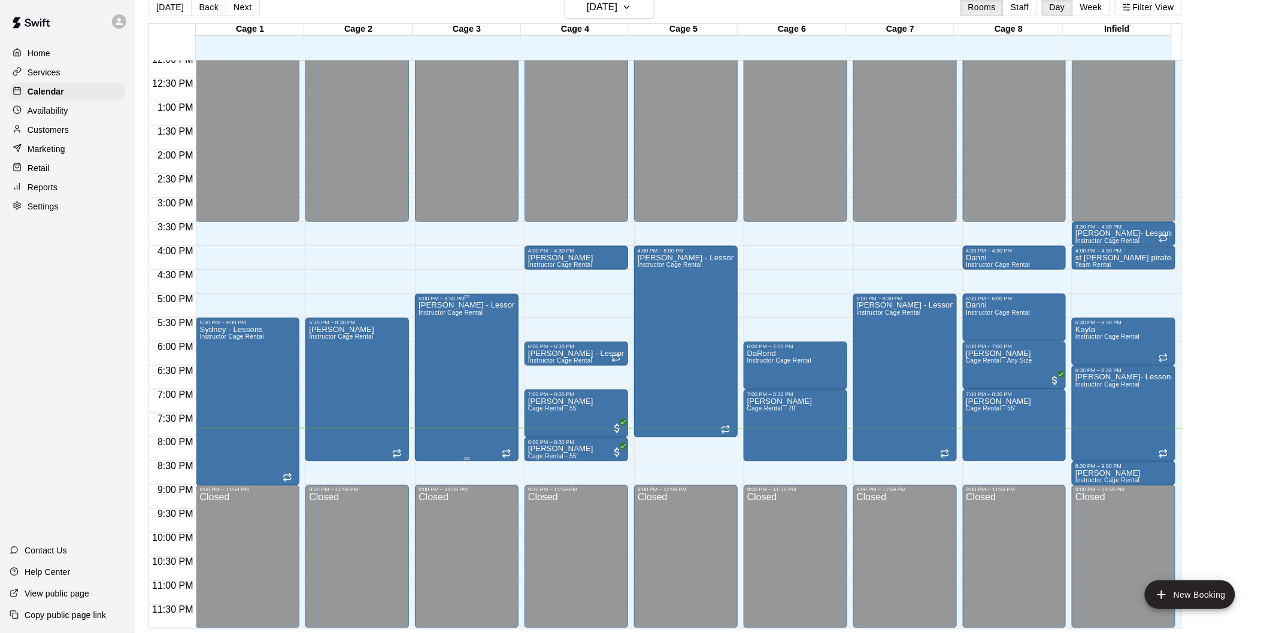
scroll to position [19, 0]
